Goal: Obtain resource: Obtain resource

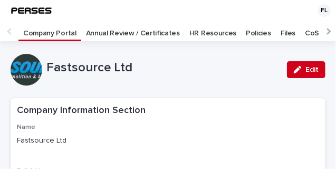
click at [305, 33] on p "CoSHH Files" at bounding box center [326, 29] width 42 height 17
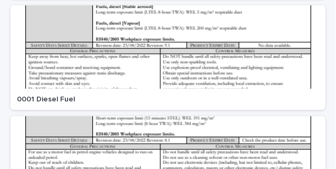
scroll to position [932, 0]
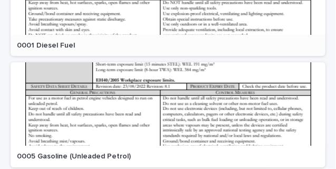
click at [64, 46] on p "0001 Diesel Fuel" at bounding box center [47, 44] width 60 height 11
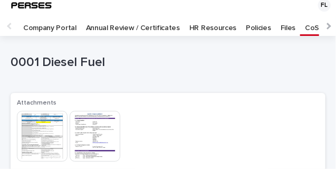
click at [42, 132] on img at bounding box center [42, 136] width 51 height 51
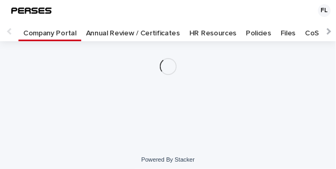
scroll to position [5, 0]
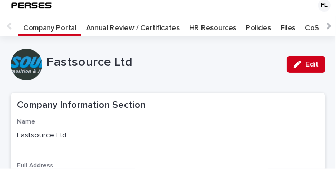
click at [305, 26] on p "CoSHH Files" at bounding box center [326, 24] width 42 height 17
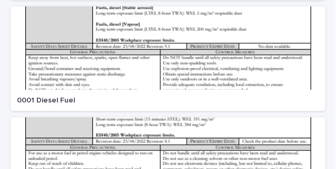
scroll to position [879, 0]
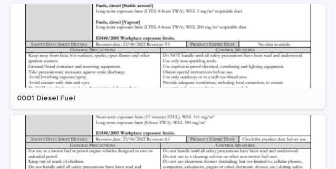
click at [67, 99] on p "0001 Diesel Fuel" at bounding box center [47, 97] width 60 height 11
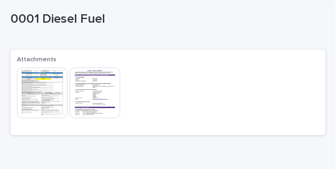
scroll to position [58, 0]
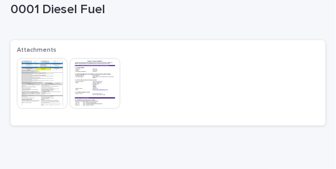
click at [56, 71] on img at bounding box center [42, 83] width 51 height 51
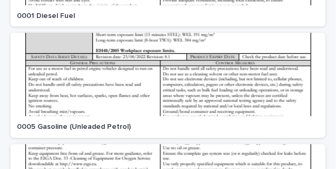
scroll to position [971, 0]
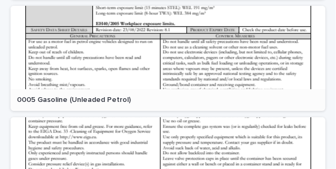
click at [101, 100] on p "0005 Gasoline (Unleaded Petrol)" at bounding box center [75, 98] width 116 height 11
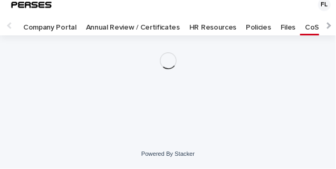
scroll to position [5, 0]
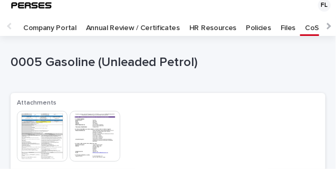
click at [40, 132] on img at bounding box center [42, 136] width 51 height 51
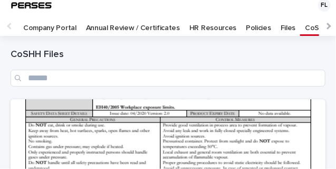
scroll to position [21, 0]
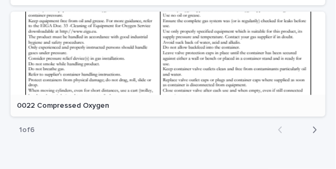
click at [77, 103] on p "0022 Compressed Oxygen" at bounding box center [64, 104] width 94 height 11
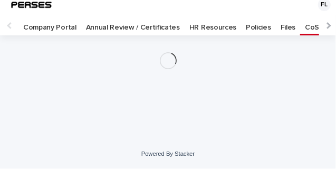
scroll to position [5, 0]
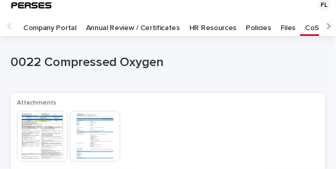
click at [40, 123] on img at bounding box center [42, 136] width 51 height 51
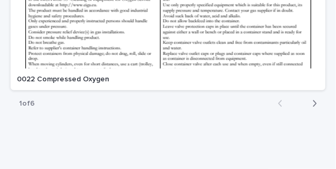
scroll to position [1122, 0]
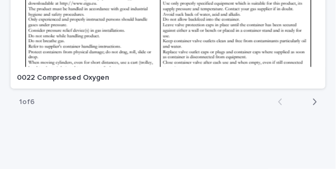
click at [312, 101] on icon "button" at bounding box center [314, 101] width 5 height 9
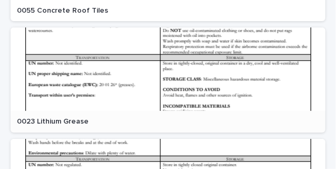
scroll to position [928, 0]
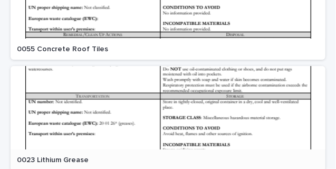
click at [67, 161] on p "0023 Lithium Grease" at bounding box center [54, 159] width 74 height 11
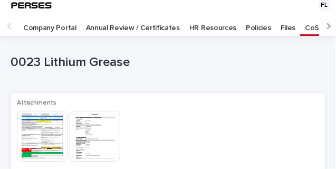
click at [52, 130] on img at bounding box center [42, 136] width 51 height 51
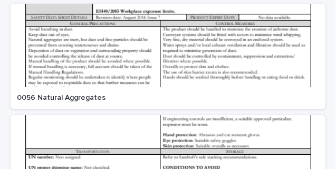
scroll to position [777, 0]
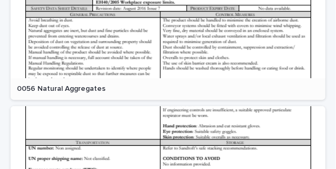
click at [80, 81] on div "0056 Natural Aggregates 0056 Natural Aggregates" at bounding box center [168, 89] width 315 height 22
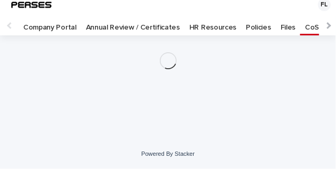
scroll to position [5, 0]
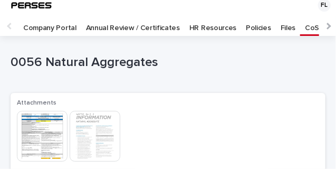
click at [41, 131] on img at bounding box center [42, 136] width 51 height 51
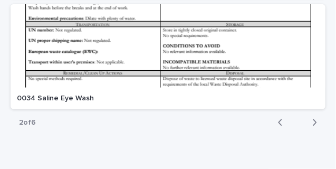
scroll to position [1108, 0]
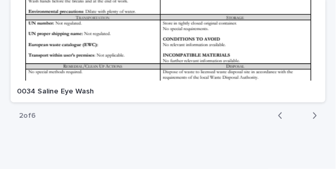
click at [313, 115] on icon "button" at bounding box center [314, 115] width 5 height 9
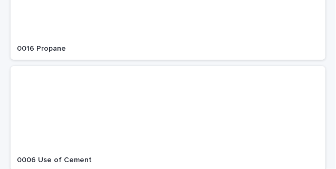
scroll to position [809, 0]
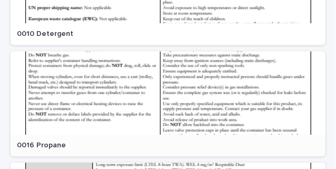
click at [56, 143] on p "0016 Propane" at bounding box center [42, 144] width 51 height 11
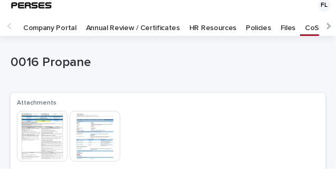
click at [33, 136] on img at bounding box center [42, 136] width 51 height 51
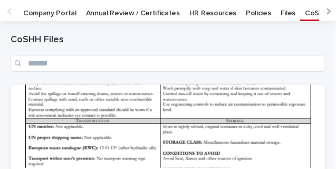
scroll to position [21, 0]
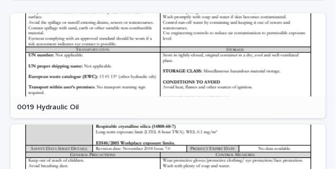
click at [68, 103] on p "0019 Hydraulic Oil" at bounding box center [49, 106] width 64 height 11
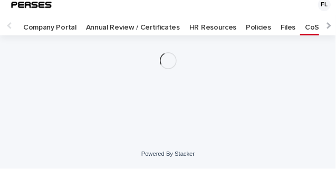
scroll to position [5, 0]
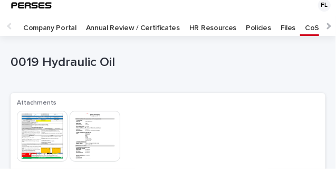
click at [54, 122] on img at bounding box center [42, 136] width 51 height 51
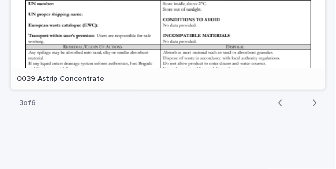
scroll to position [1129, 0]
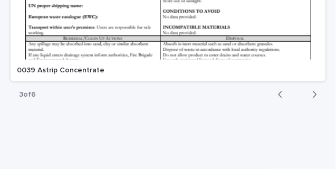
click at [313, 95] on icon "button" at bounding box center [315, 94] width 4 height 6
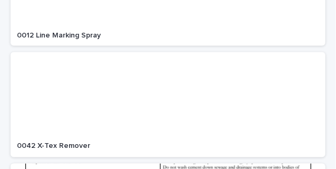
scroll to position [372, 0]
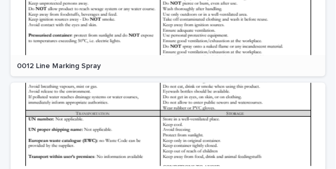
click at [89, 64] on p "0012 Line Marking Spray" at bounding box center [60, 65] width 86 height 11
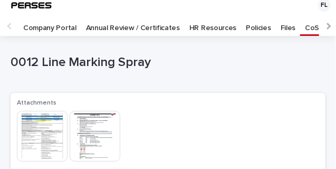
click at [44, 135] on img at bounding box center [42, 136] width 51 height 51
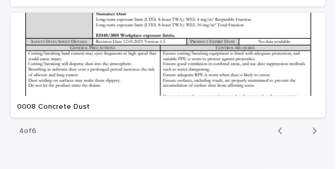
scroll to position [1094, 0]
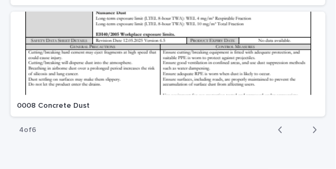
click at [313, 128] on icon "button" at bounding box center [315, 130] width 4 height 6
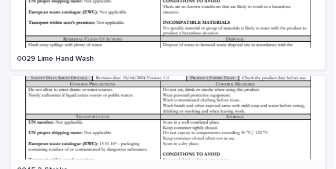
scroll to position [1024, 0]
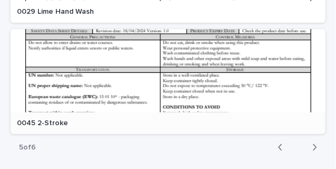
click at [56, 120] on p "0045 2-Stroke" at bounding box center [43, 122] width 53 height 11
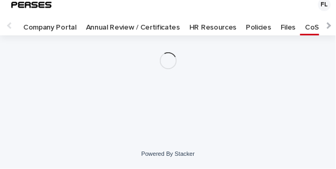
scroll to position [5, 0]
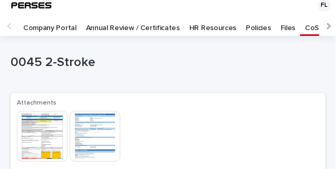
click at [47, 120] on img at bounding box center [42, 136] width 51 height 51
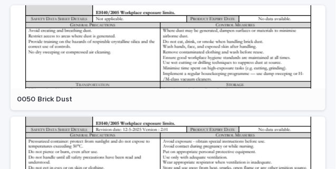
scroll to position [106, 0]
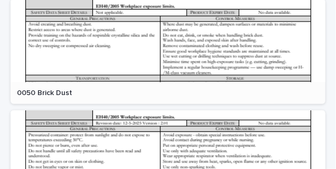
click at [66, 92] on p "0050 Brick Dust" at bounding box center [46, 92] width 58 height 11
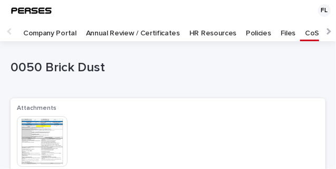
click at [28, 135] on img at bounding box center [42, 141] width 51 height 51
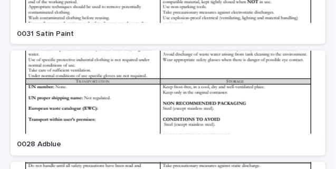
scroll to position [390, 0]
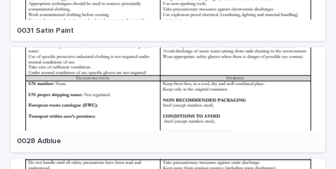
click at [53, 139] on p "0028 Adblue" at bounding box center [40, 140] width 46 height 11
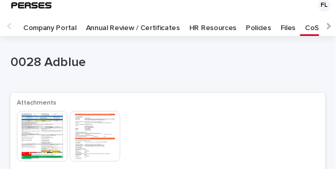
click at [42, 130] on img at bounding box center [42, 136] width 51 height 51
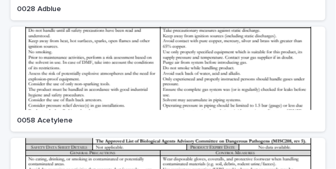
scroll to position [531, 0]
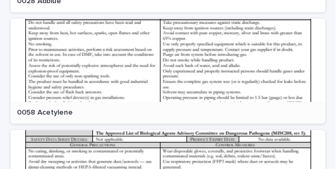
click at [59, 111] on p "0058 Acetylene" at bounding box center [46, 111] width 58 height 11
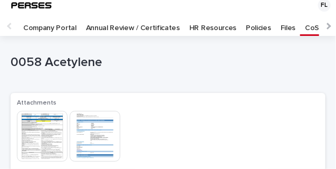
click at [38, 137] on img at bounding box center [42, 136] width 51 height 51
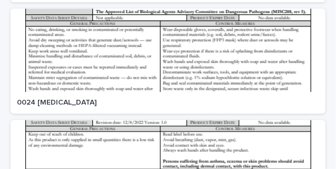
scroll to position [654, 0]
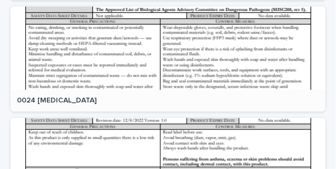
click at [56, 100] on p "0024 [MEDICAL_DATA]" at bounding box center [58, 99] width 82 height 11
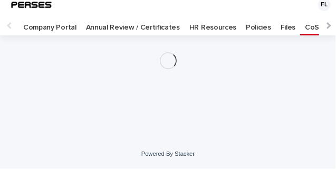
scroll to position [5, 0]
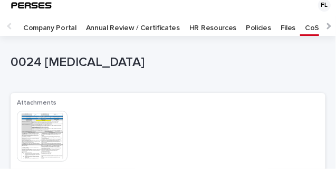
click at [49, 135] on img at bounding box center [42, 136] width 51 height 51
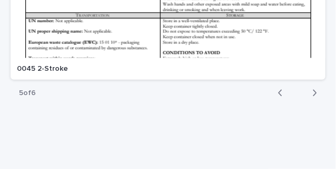
scroll to position [1147, 0]
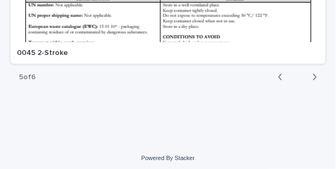
click at [315, 76] on button "Next" at bounding box center [312, 76] width 28 height 9
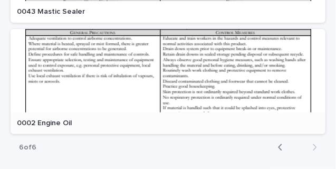
click at [64, 122] on p "0002 Engine Oil" at bounding box center [45, 122] width 57 height 11
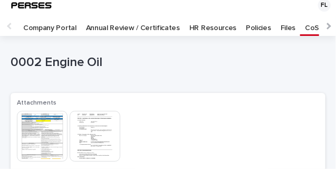
click at [41, 137] on img at bounding box center [42, 136] width 51 height 51
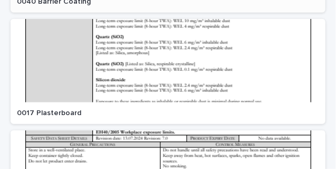
scroll to position [267, 0]
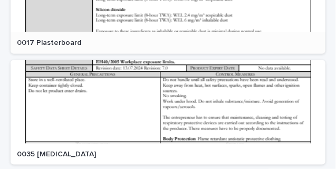
click at [56, 42] on p "0017 Plasterboard" at bounding box center [50, 41] width 66 height 11
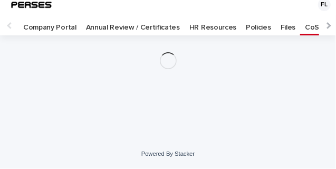
scroll to position [5, 0]
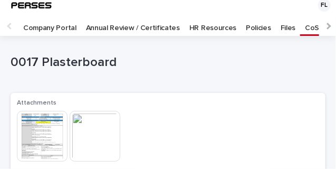
click at [37, 131] on img at bounding box center [42, 136] width 51 height 51
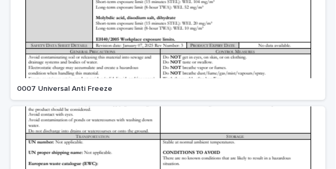
scroll to position [584, 0]
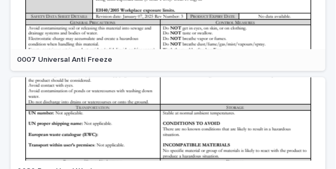
click at [85, 59] on p "0007 Universal Anti Freeze" at bounding box center [66, 58] width 98 height 11
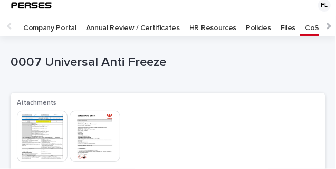
click at [46, 127] on img at bounding box center [42, 136] width 51 height 51
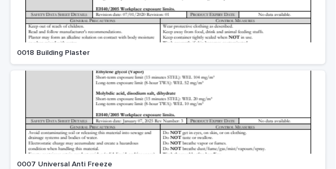
scroll to position [478, 0]
